Goal: Information Seeking & Learning: Learn about a topic

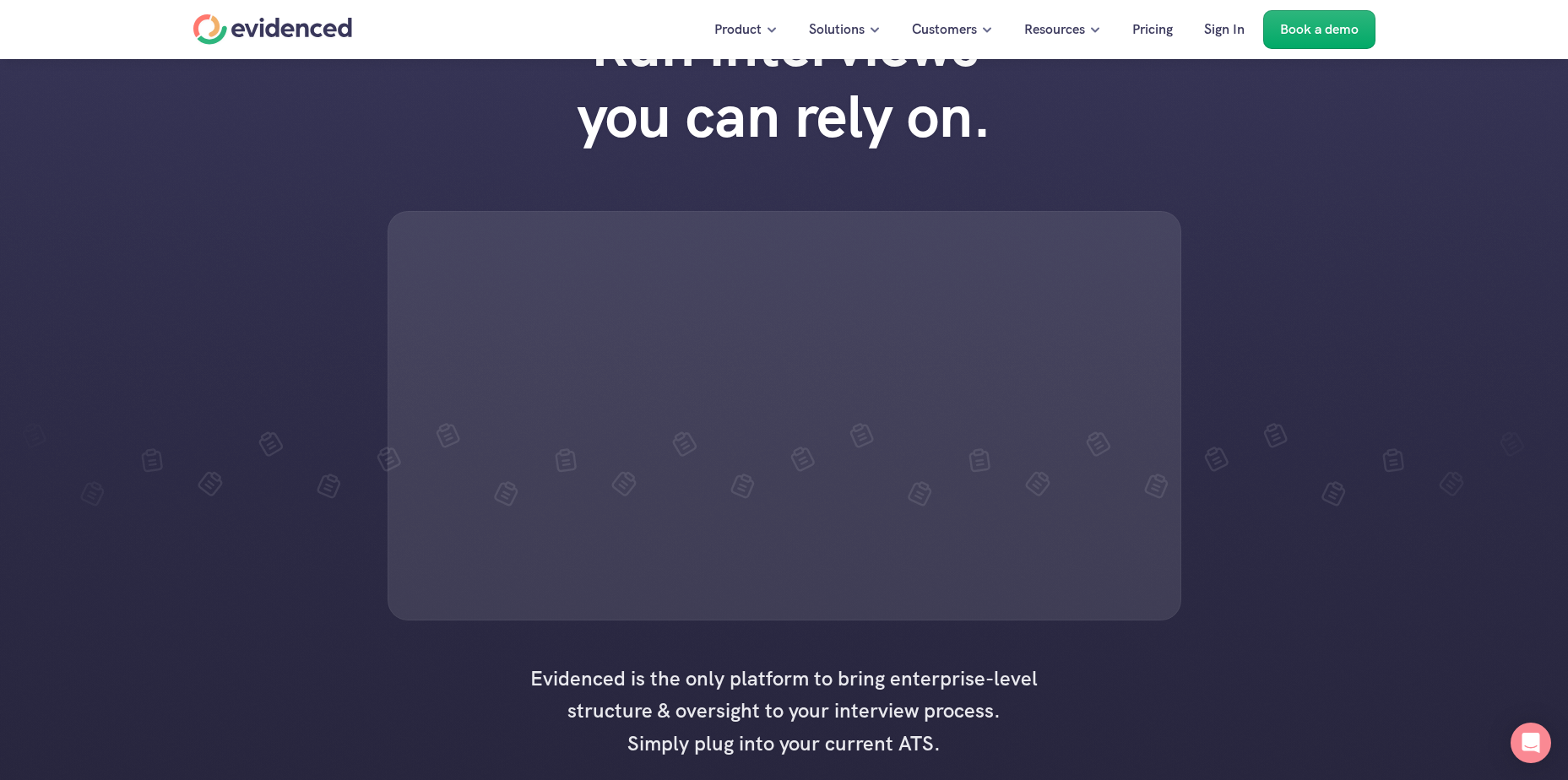
scroll to position [168, 0]
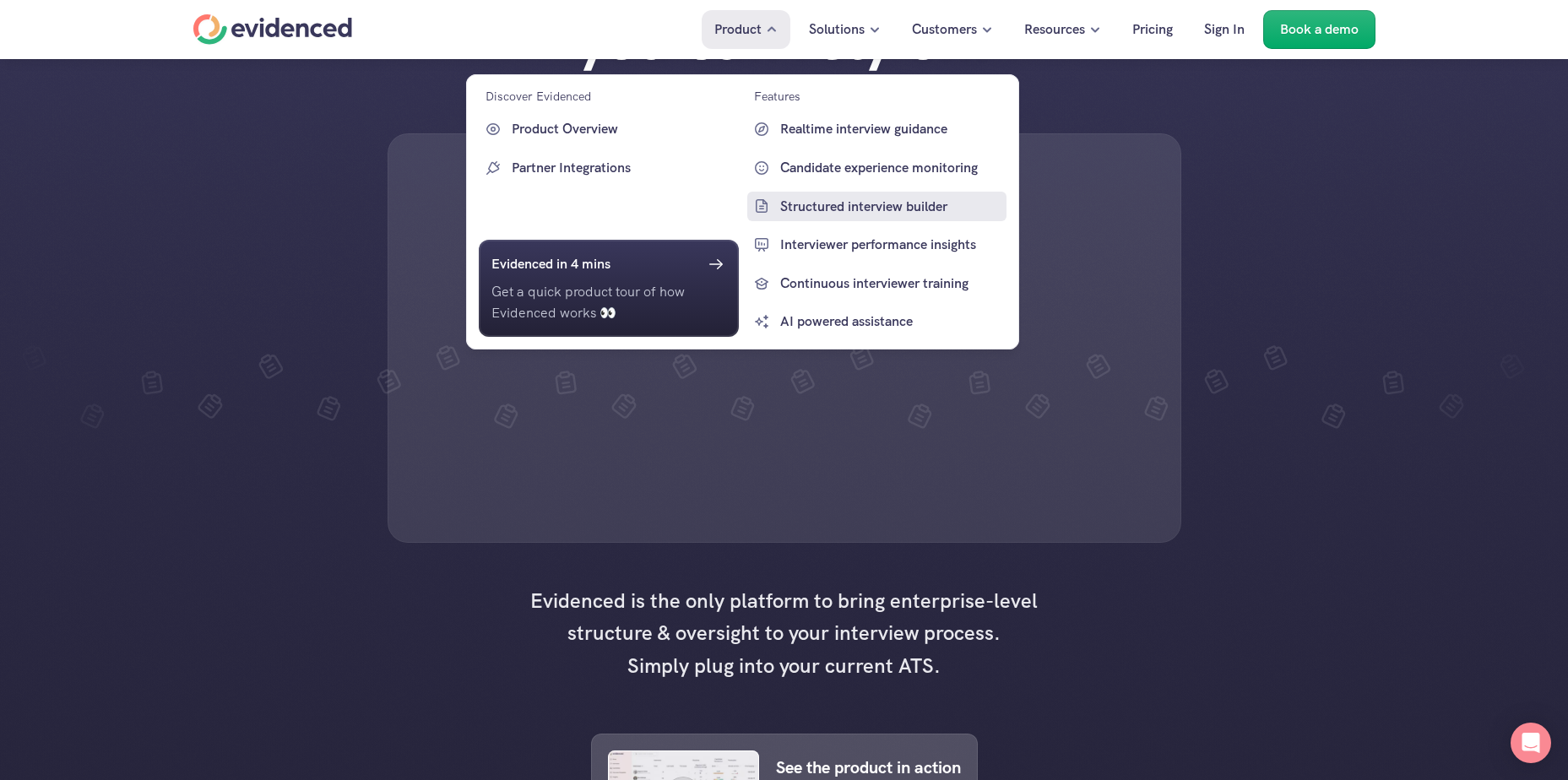
click at [878, 213] on p "Structured interview builder" at bounding box center [890, 205] width 223 height 22
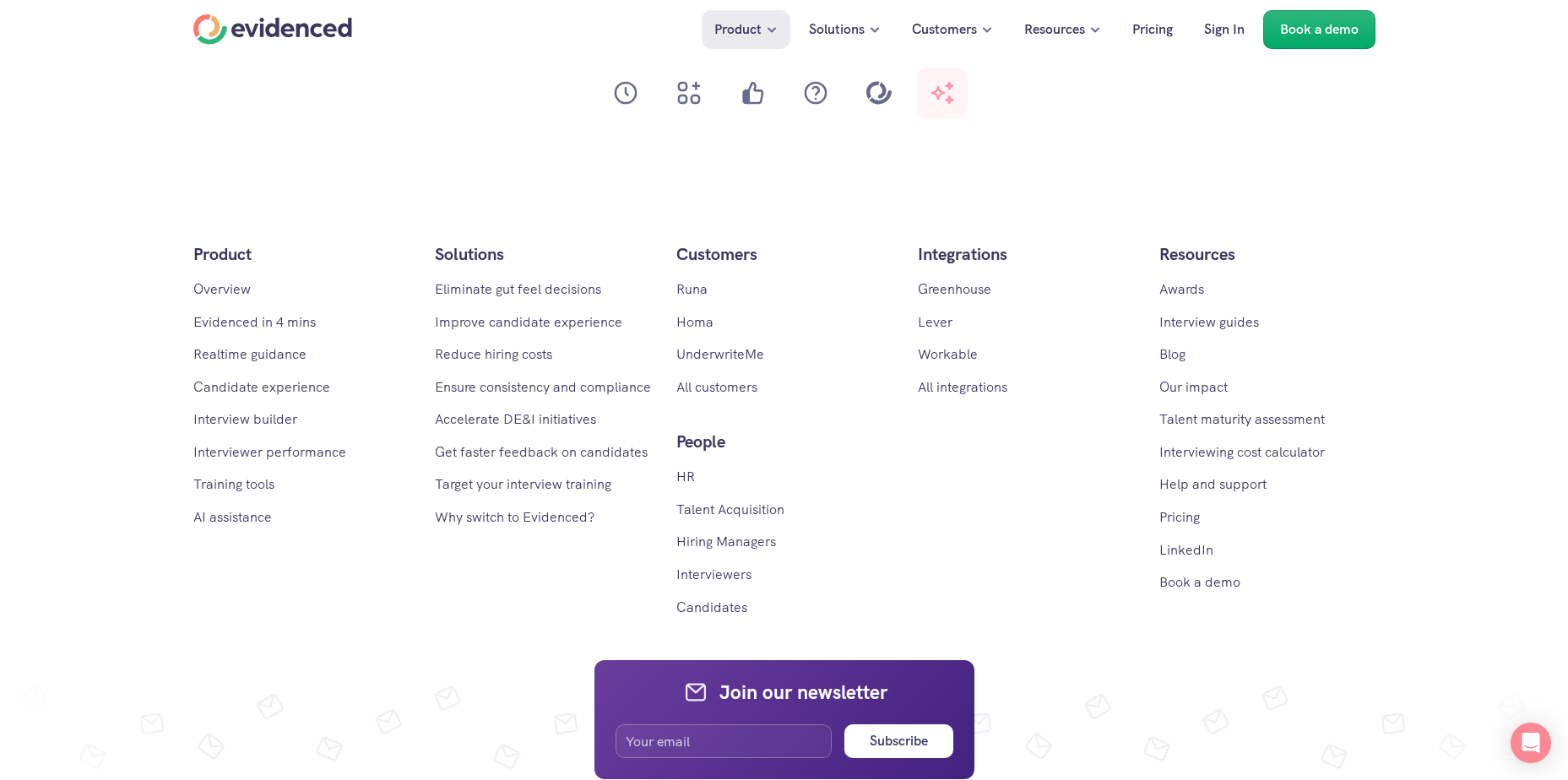
scroll to position [7680, 0]
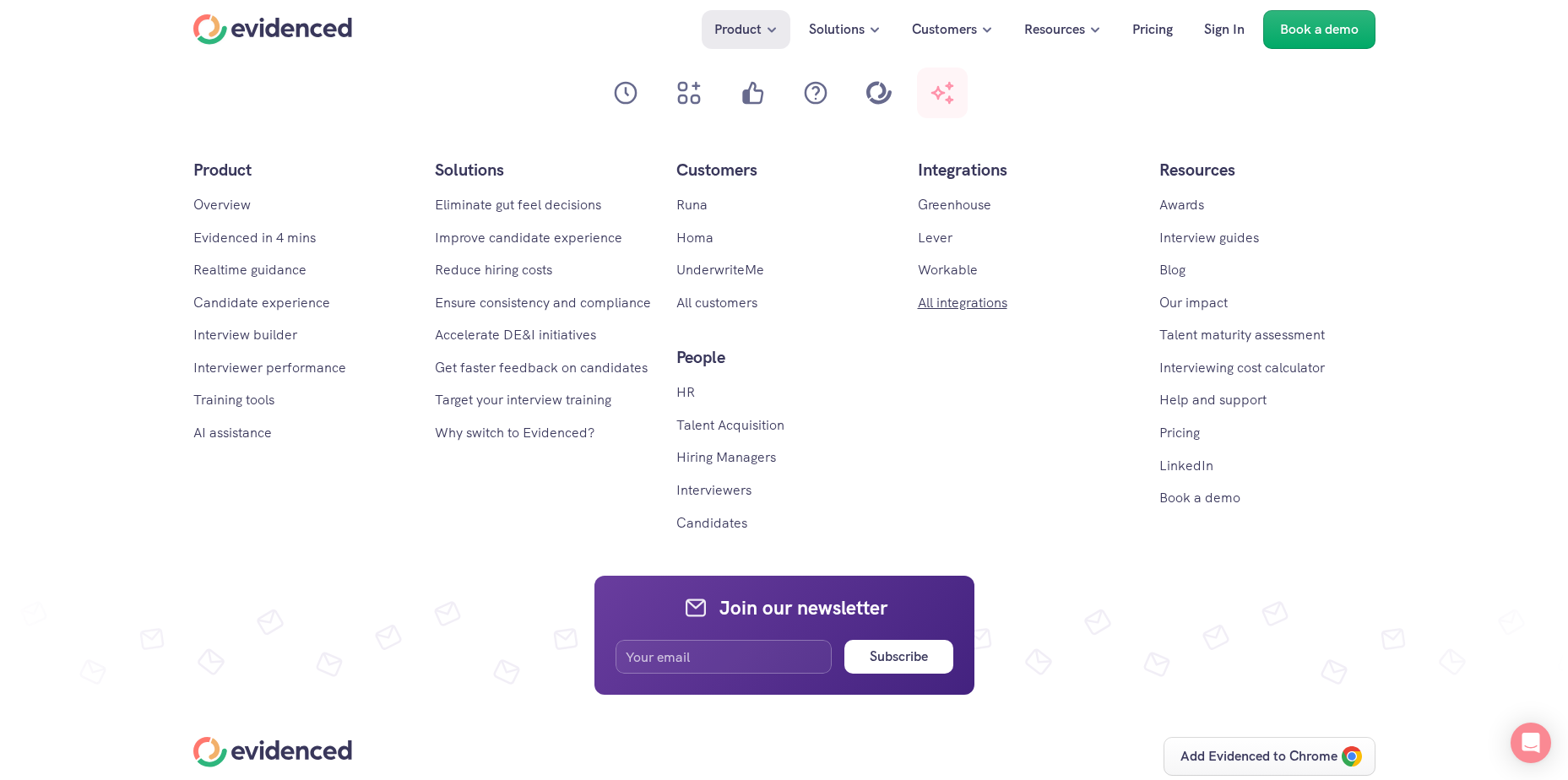
click at [948, 309] on link "All integrations" at bounding box center [962, 302] width 90 height 18
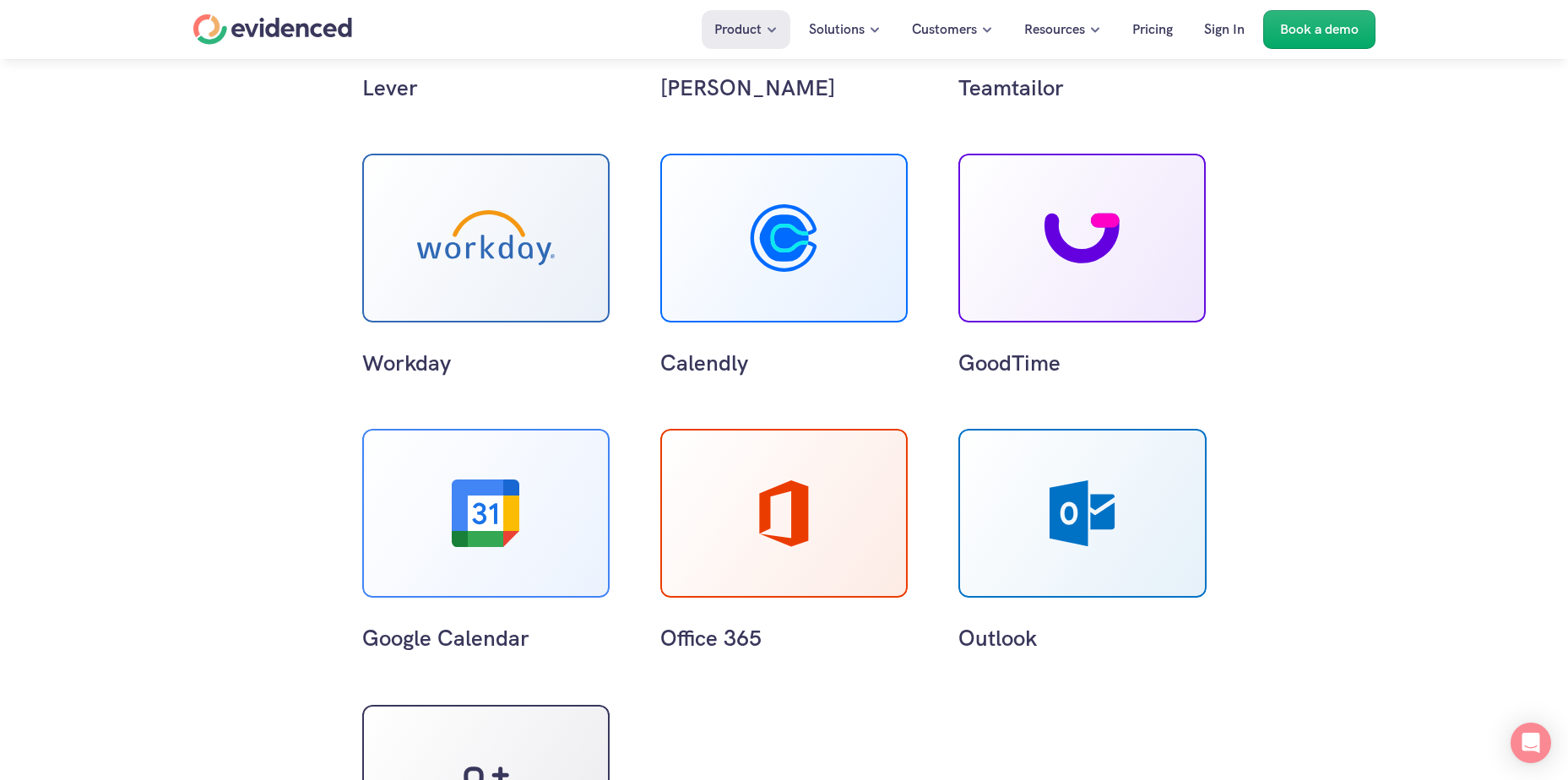
scroll to position [929, 0]
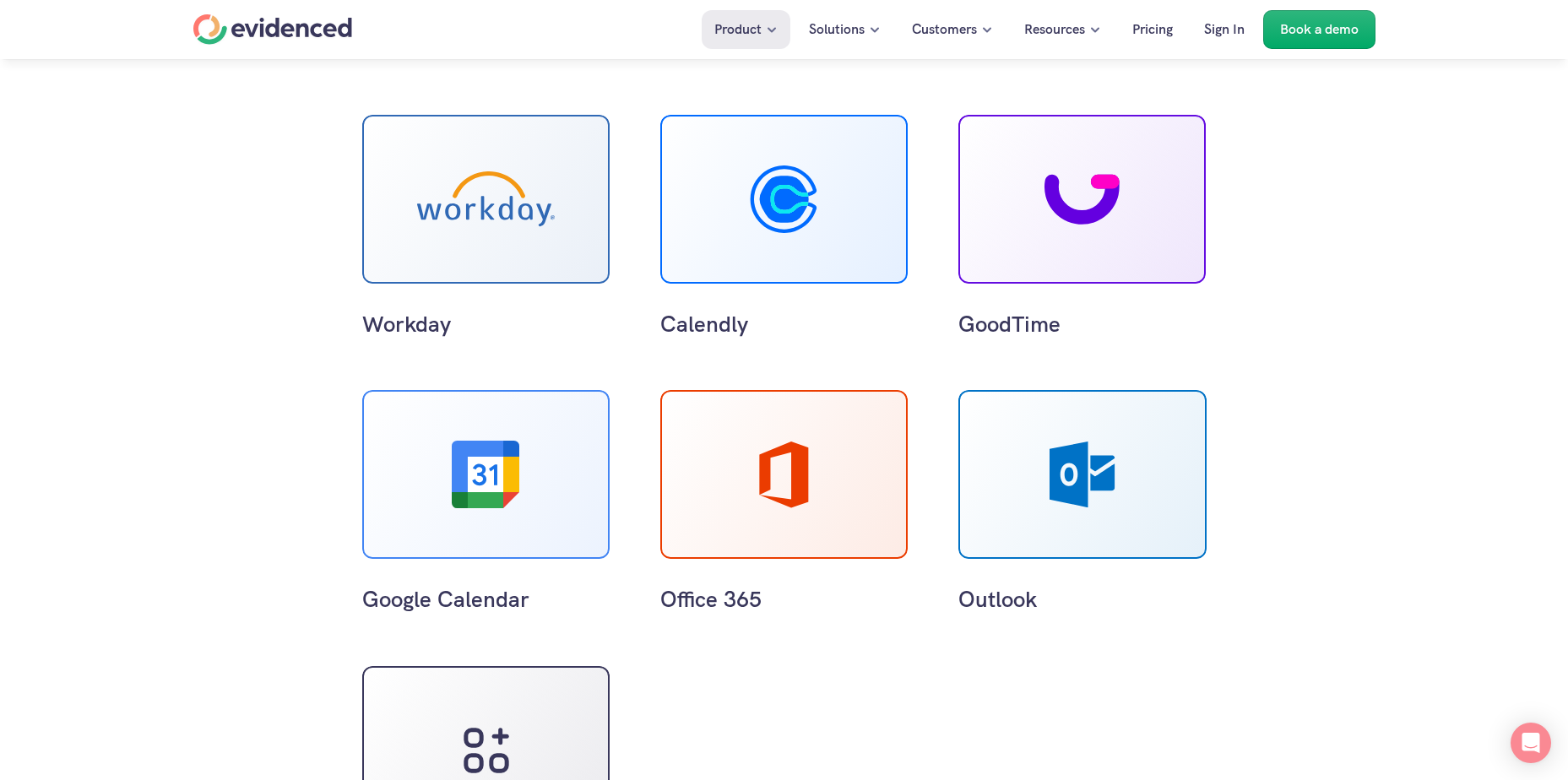
click at [502, 227] on div at bounding box center [485, 199] width 247 height 168
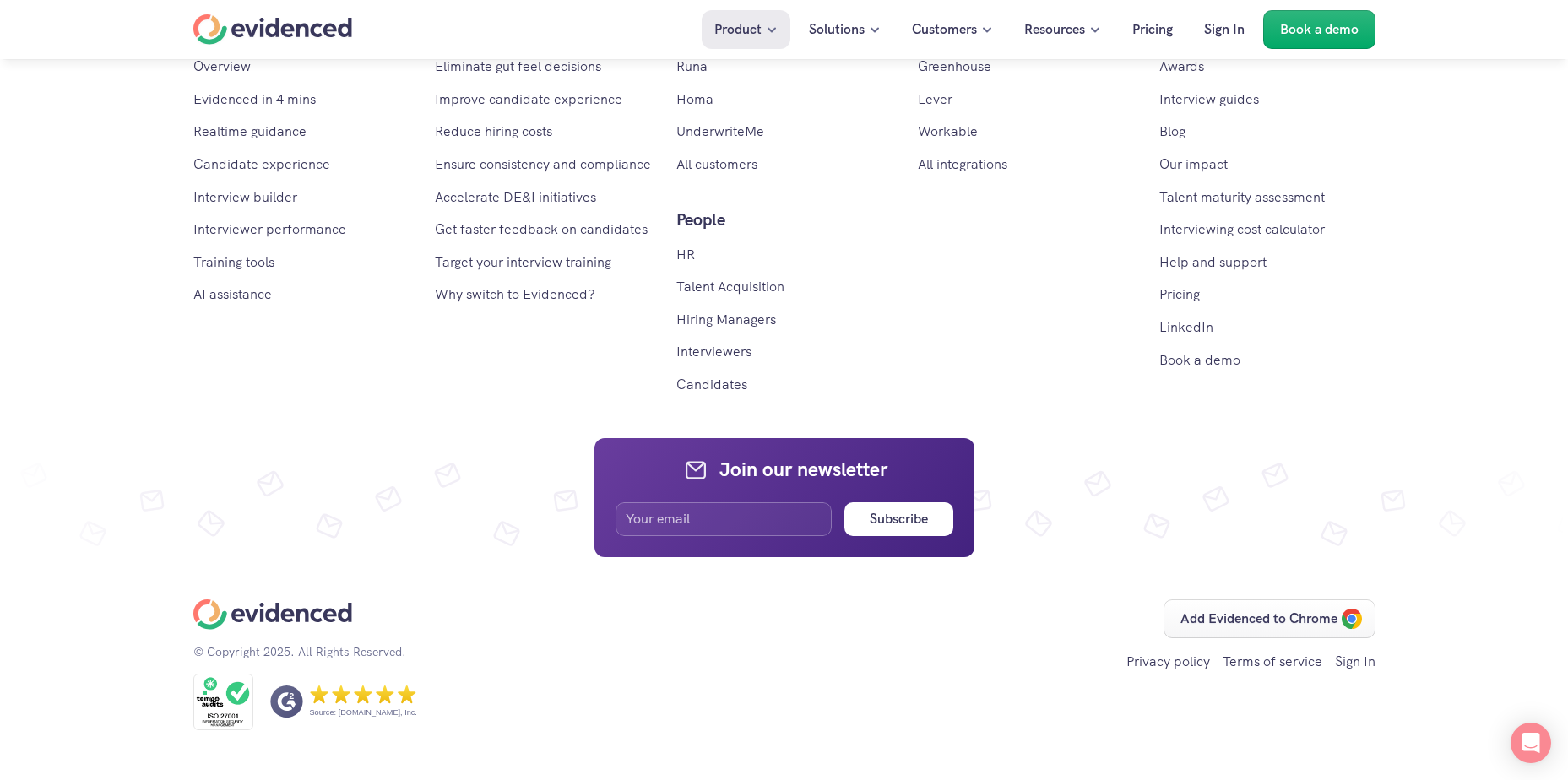
scroll to position [1941, 0]
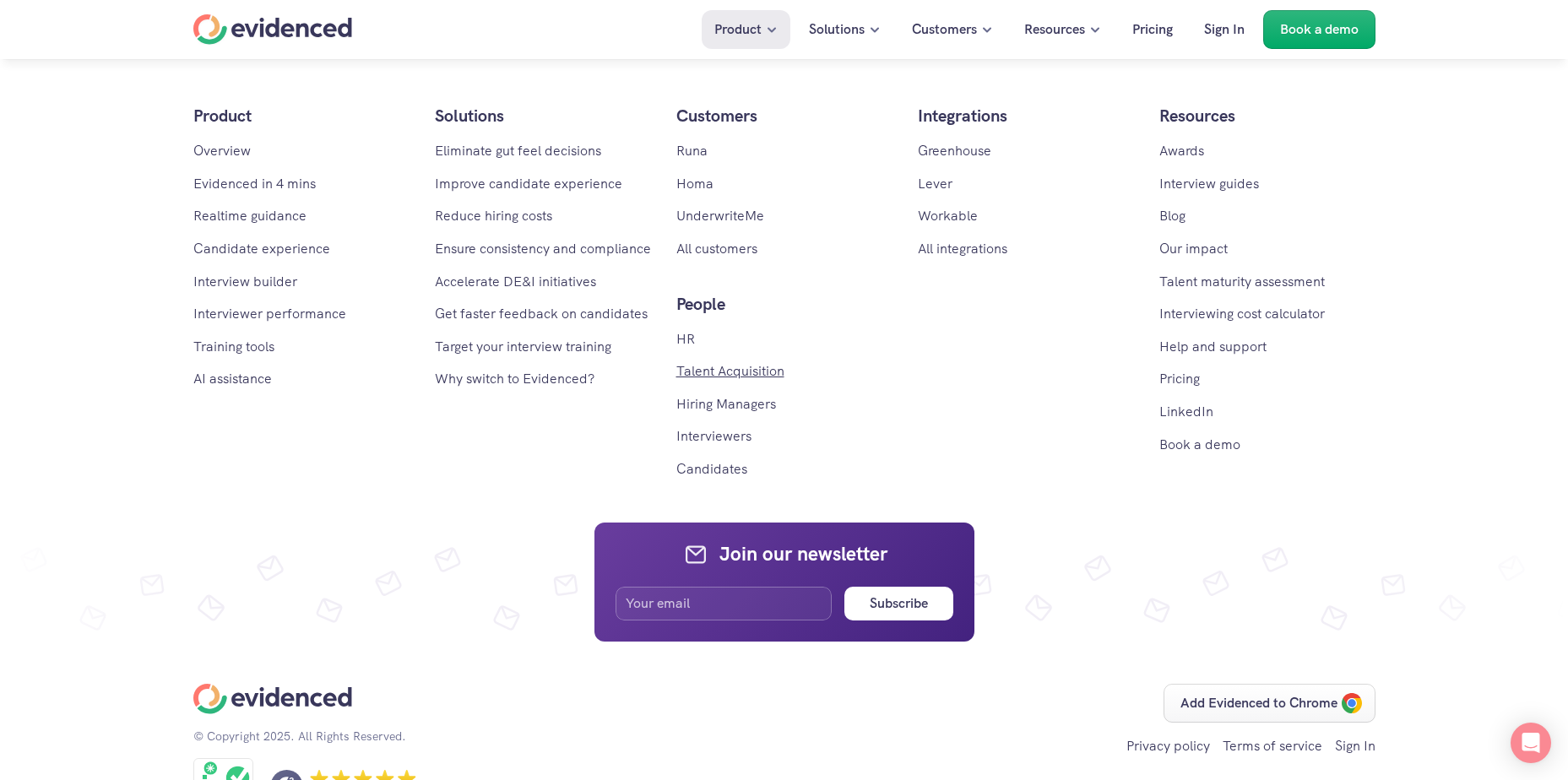
click at [738, 372] on link "Talent Acquisition" at bounding box center [730, 370] width 108 height 18
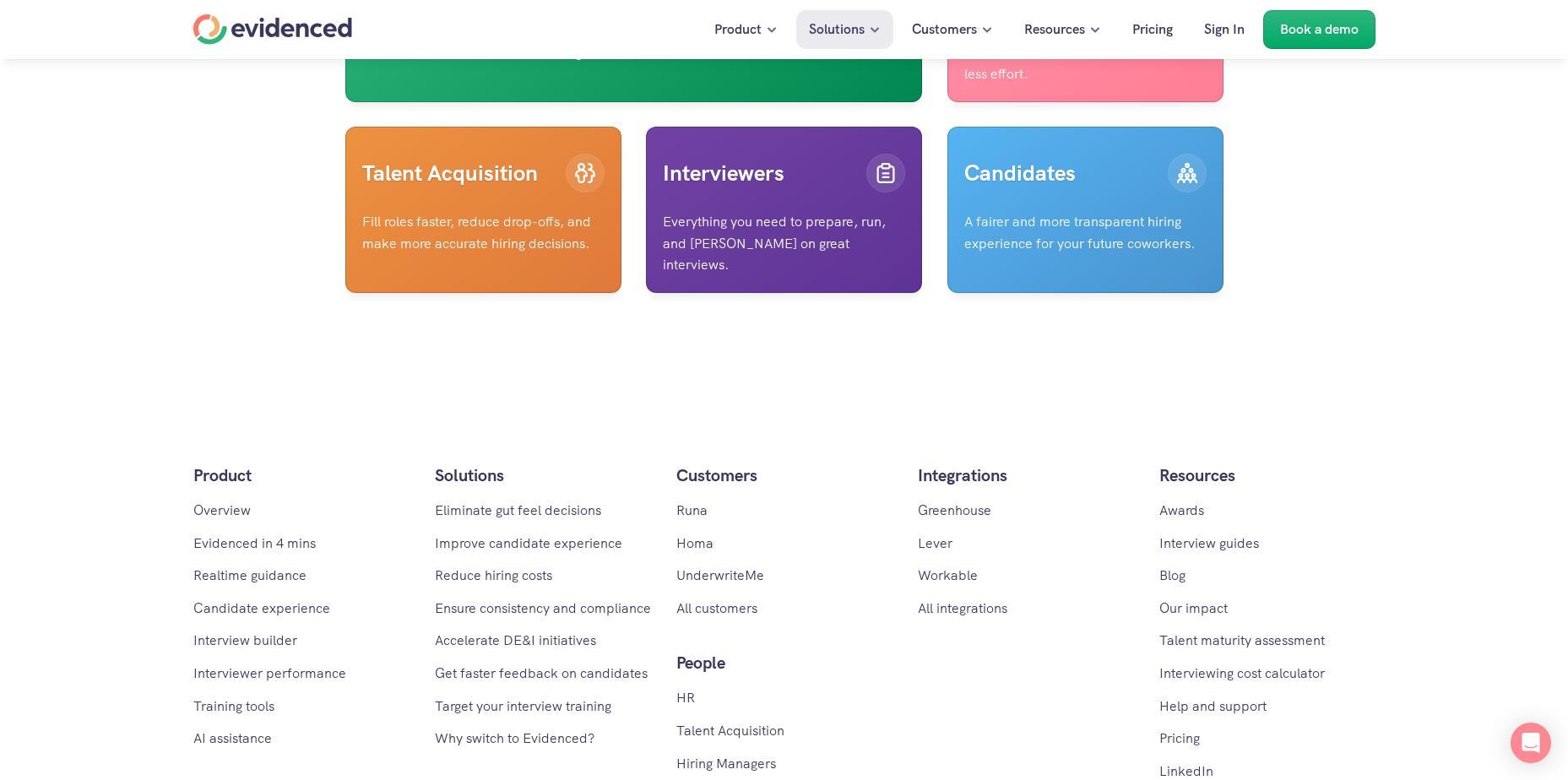
scroll to position [4473, 0]
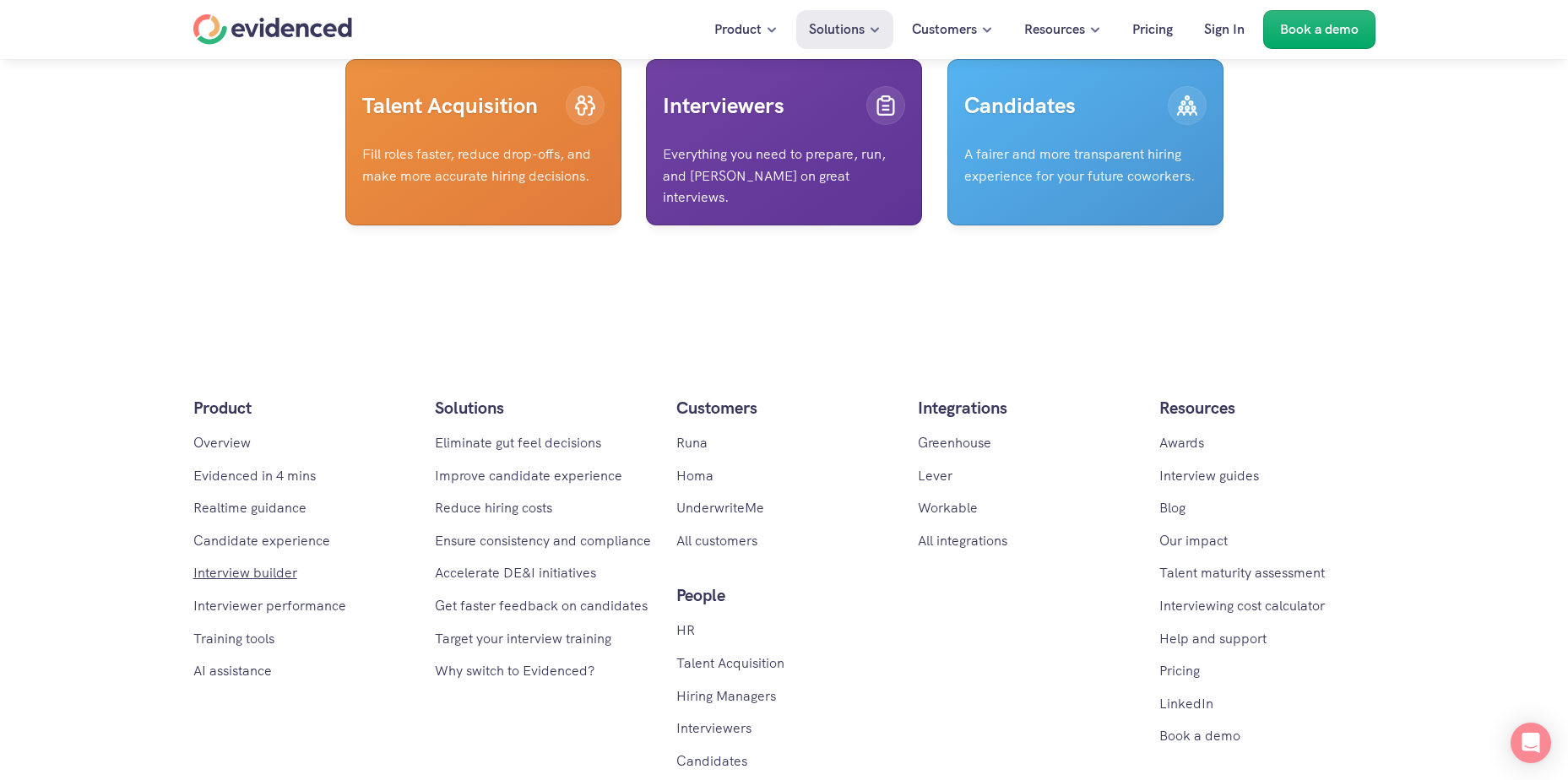
click at [241, 581] on link "Interview builder" at bounding box center [245, 573] width 104 height 18
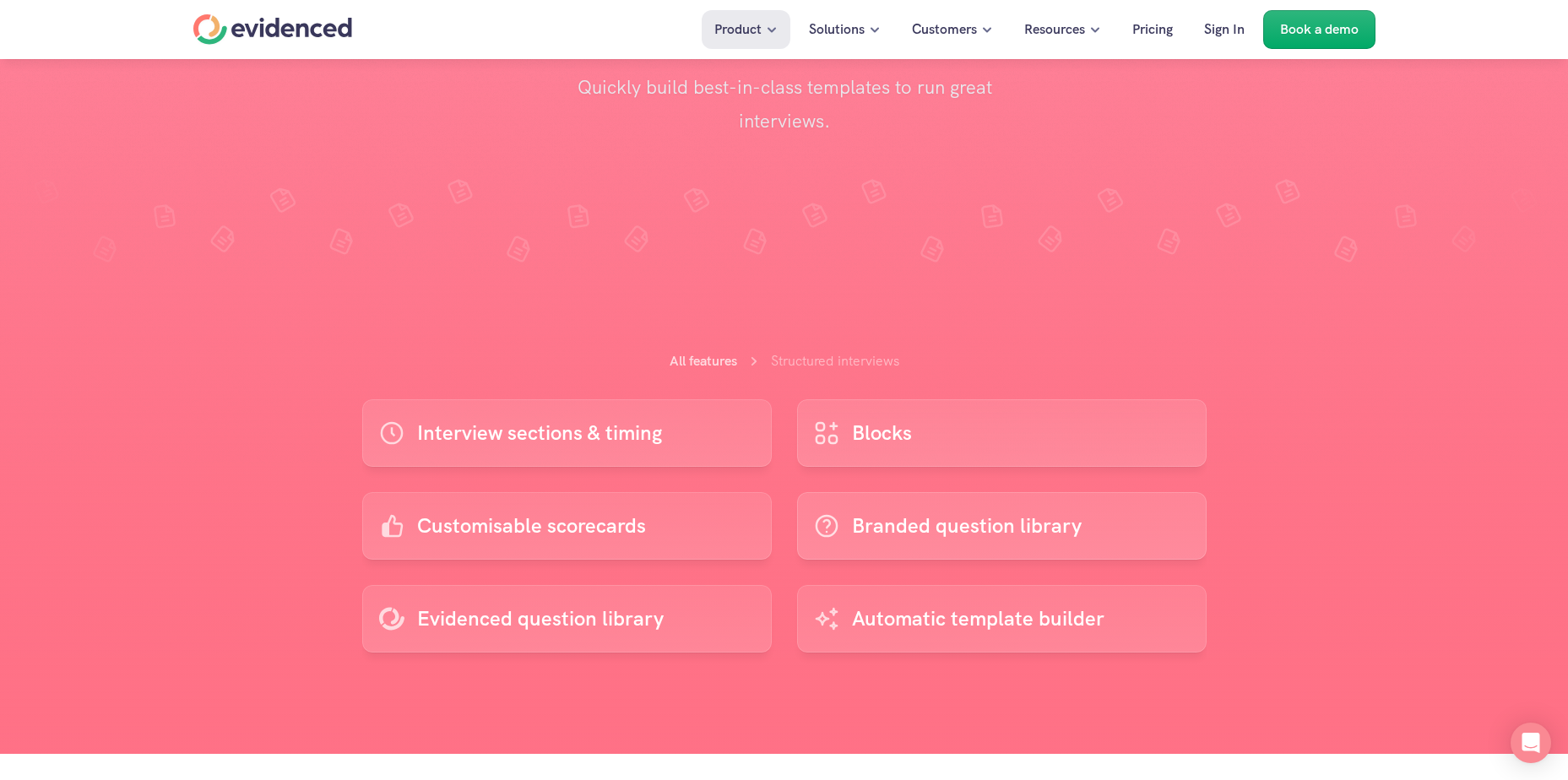
scroll to position [338, 0]
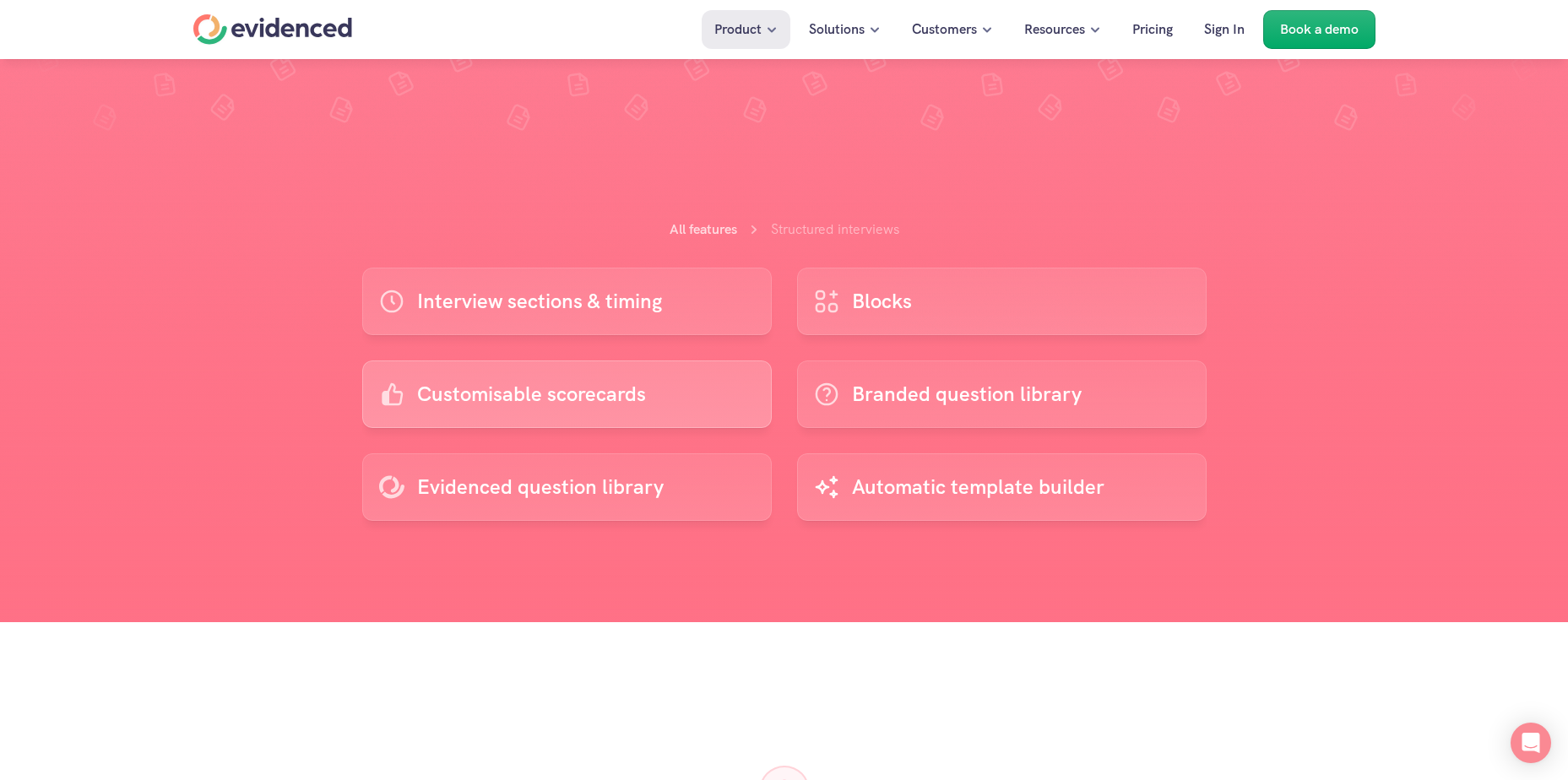
click at [658, 386] on link "Customisable scorecards" at bounding box center [566, 394] width 409 height 67
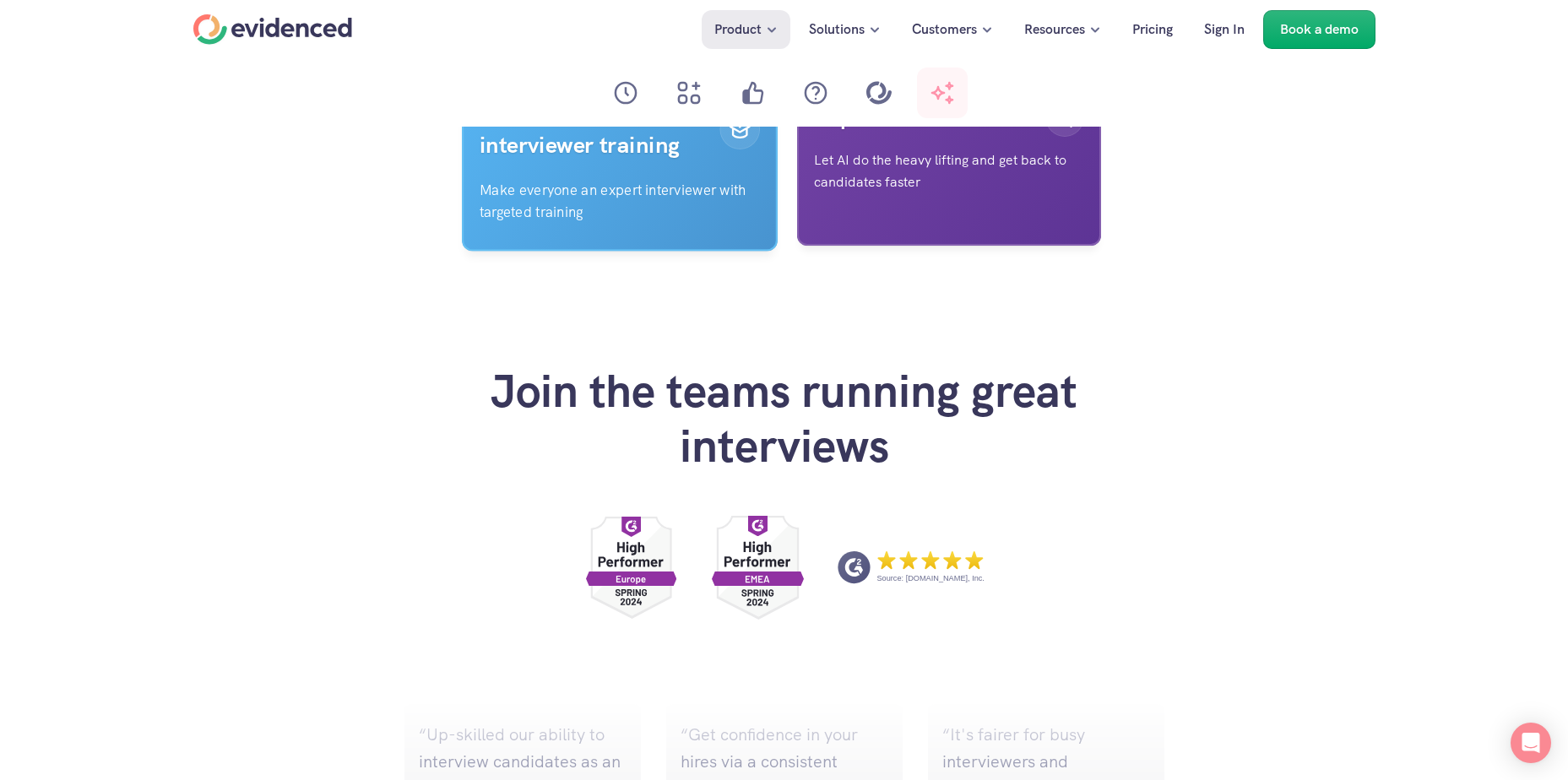
scroll to position [5823, 0]
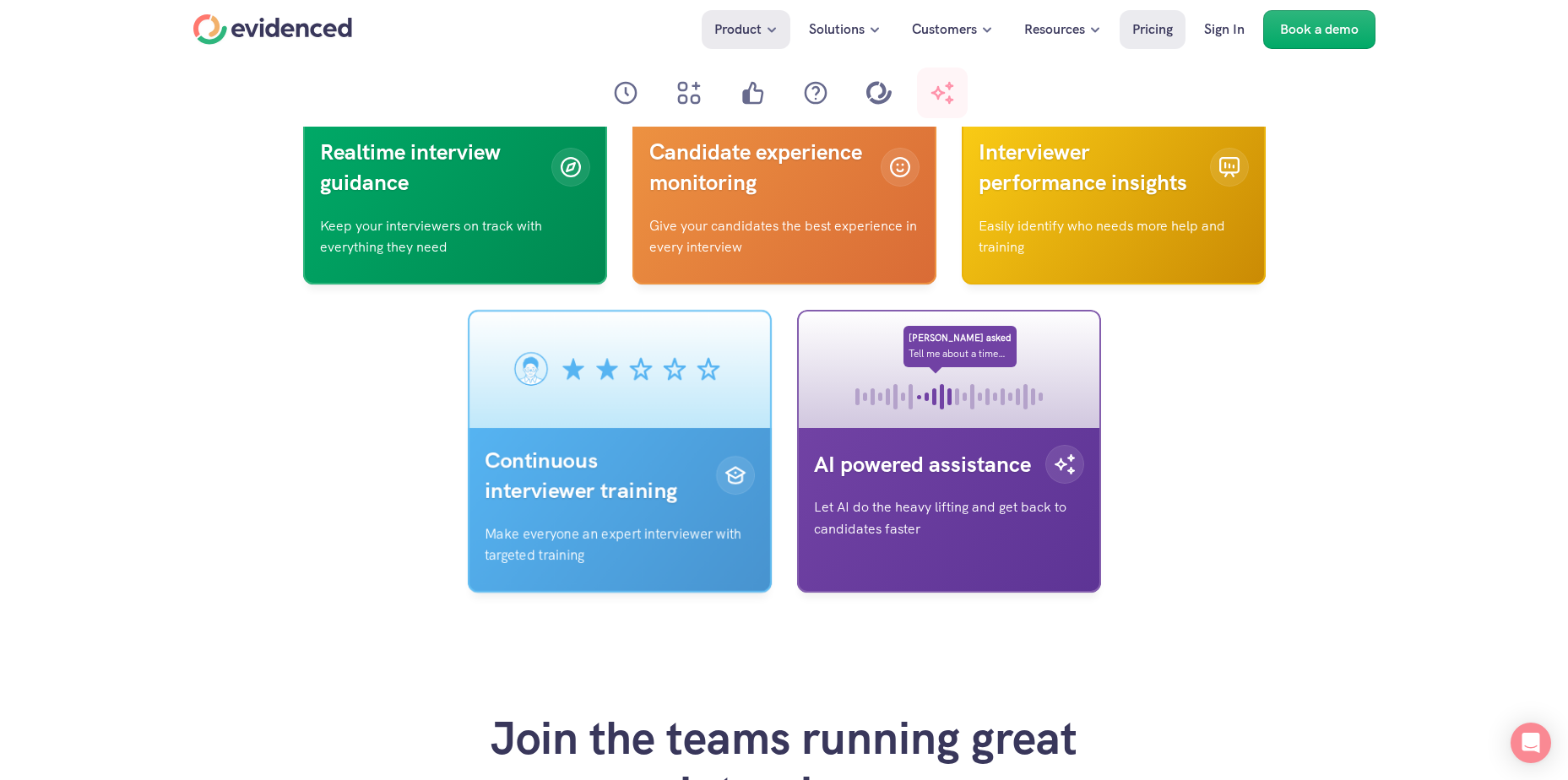
click at [1162, 31] on p "Pricing" at bounding box center [1152, 29] width 41 height 22
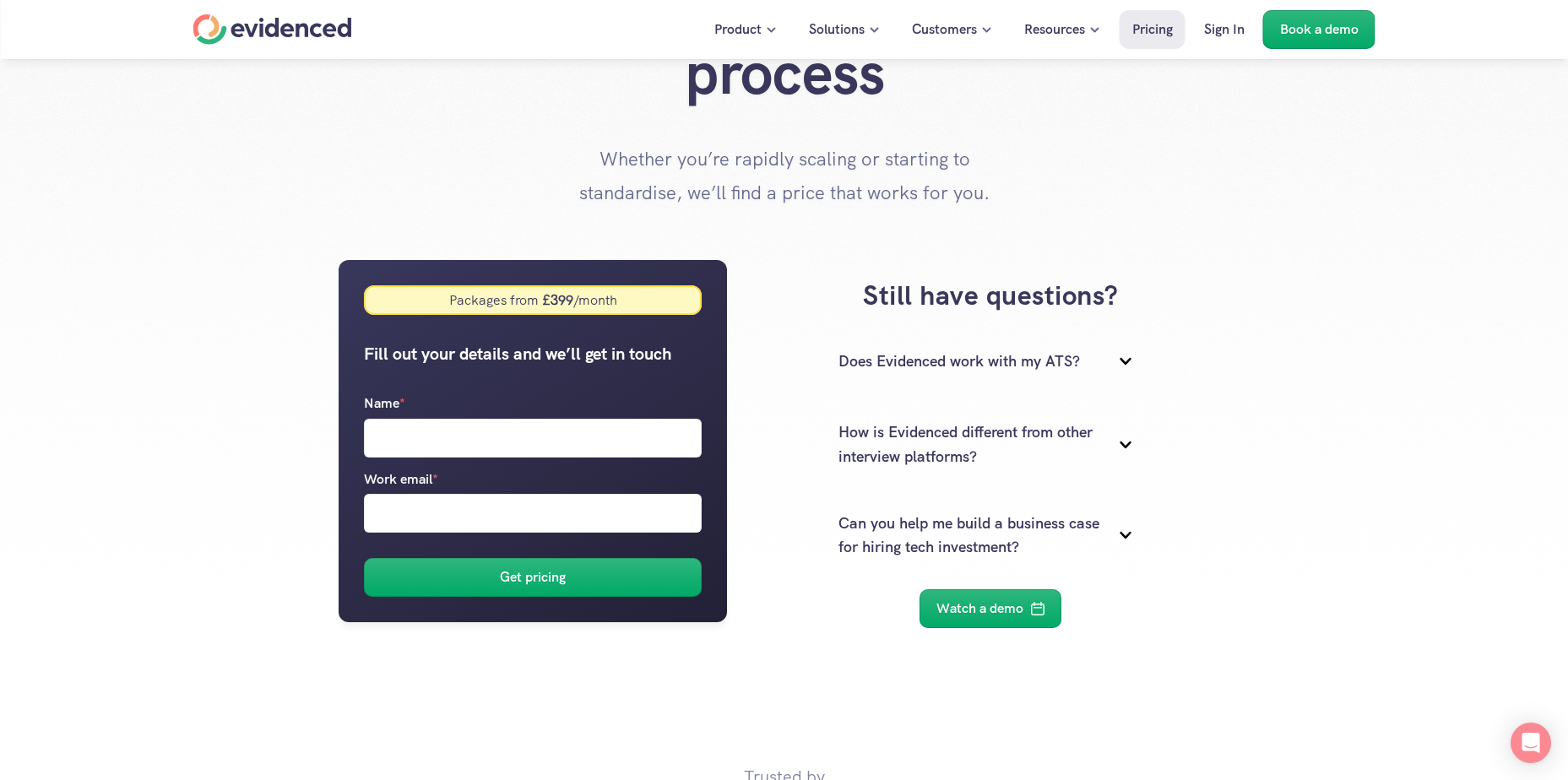
scroll to position [168, 0]
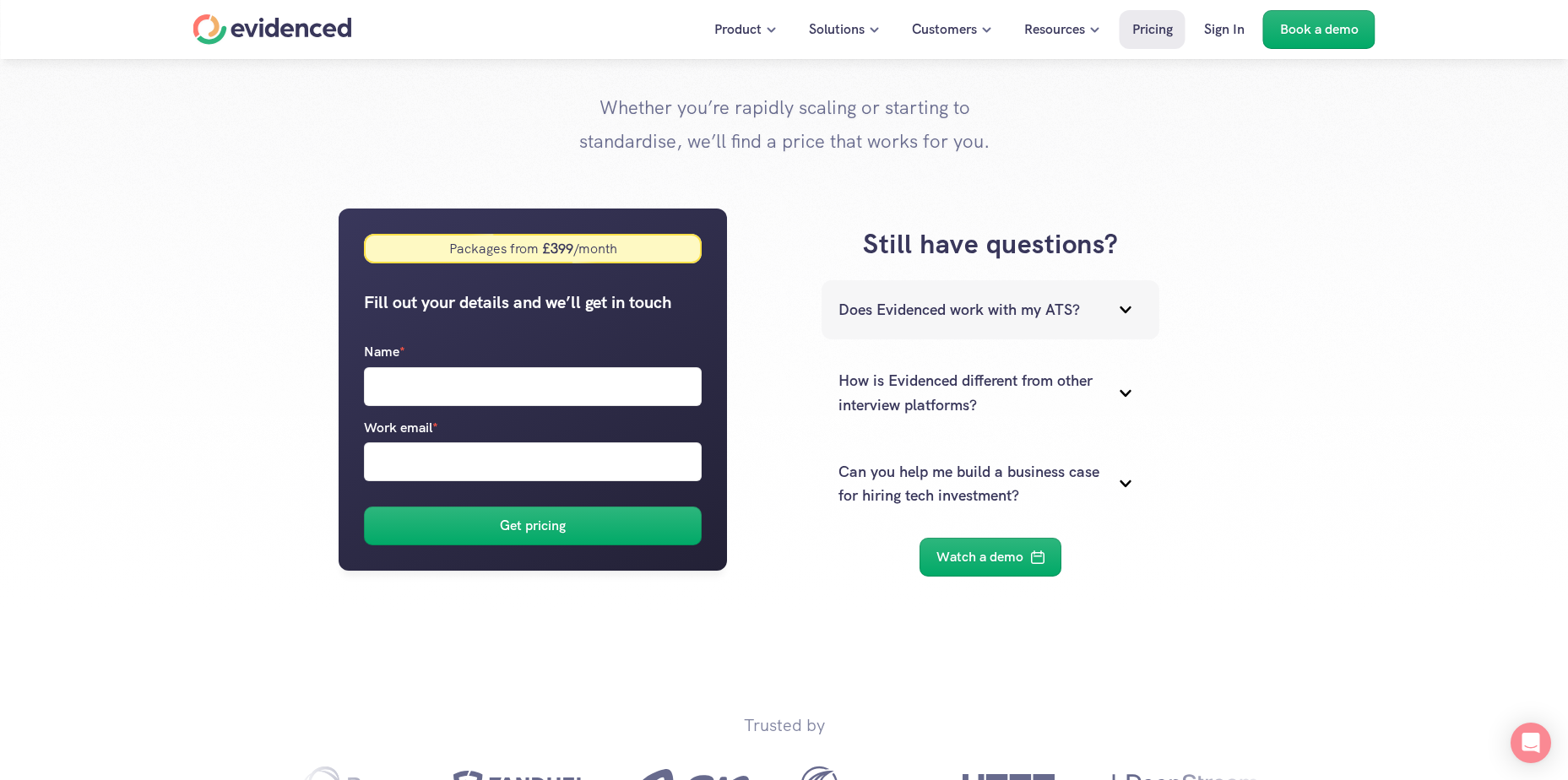
click at [1116, 314] on icon at bounding box center [1126, 310] width 34 height 34
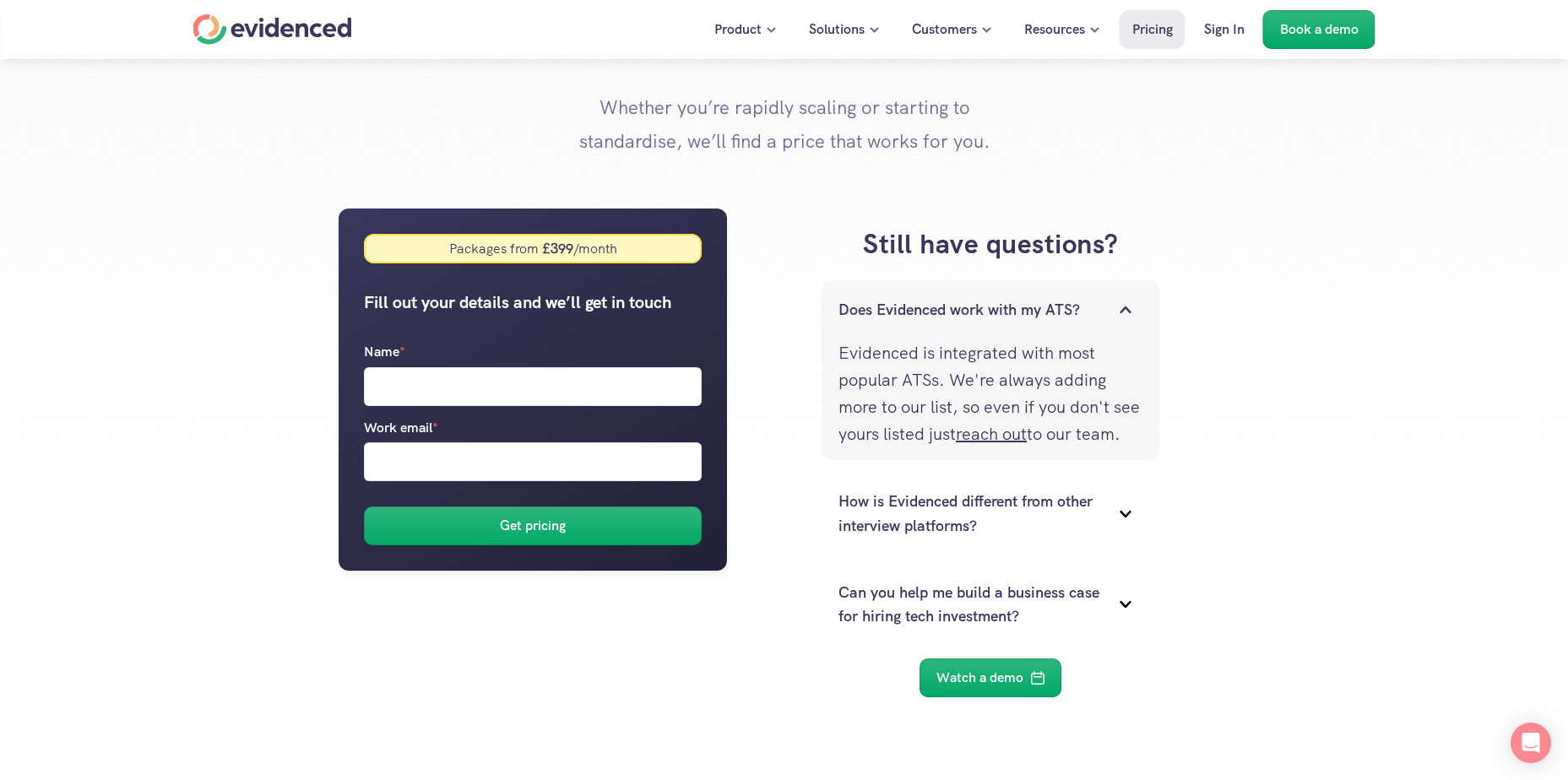
click at [1116, 314] on icon at bounding box center [1126, 310] width 34 height 34
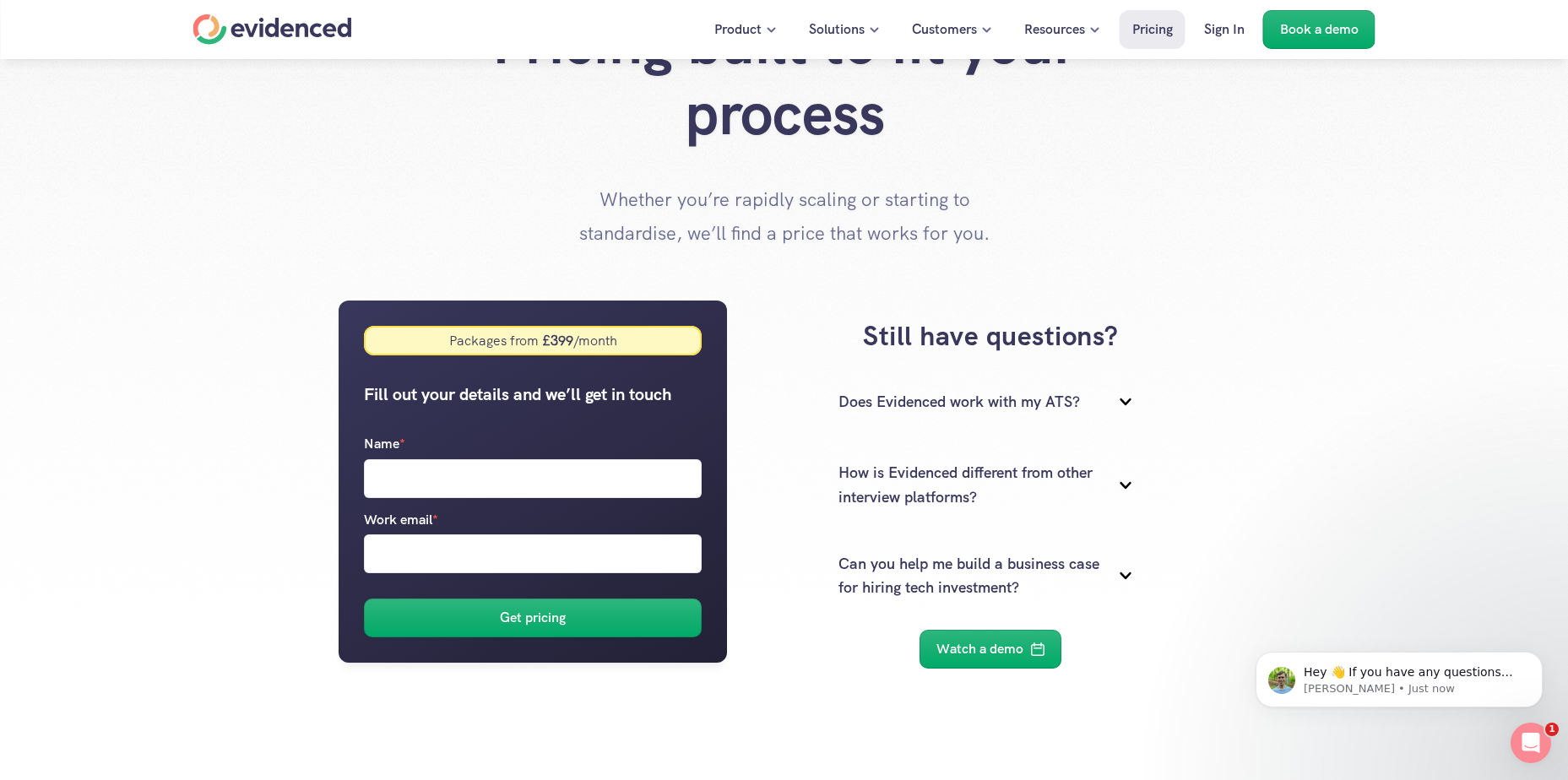
scroll to position [0, 0]
